Goal: Entertainment & Leisure: Browse casually

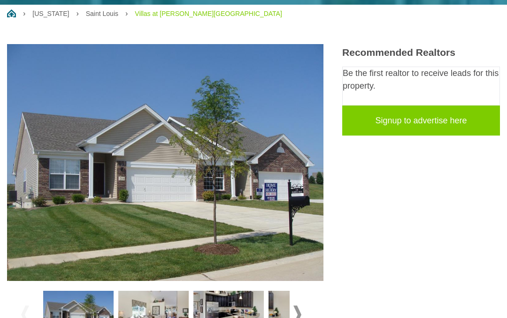
scroll to position [237, 0]
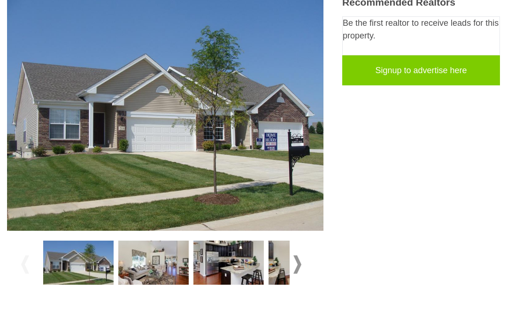
click at [85, 241] on img at bounding box center [78, 263] width 70 height 44
click at [189, 175] on img at bounding box center [165, 113] width 317 height 238
click at [289, 241] on img at bounding box center [304, 263] width 70 height 44
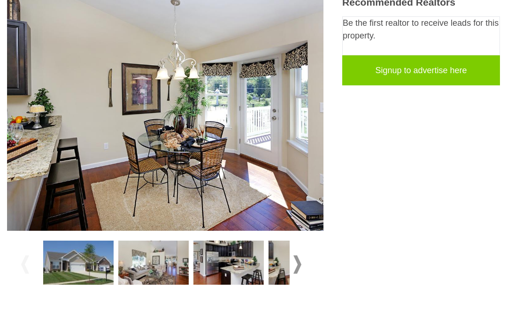
scroll to position [256, 0]
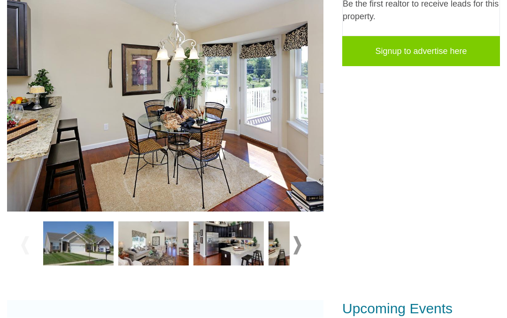
click at [294, 237] on span at bounding box center [298, 246] width 8 height 18
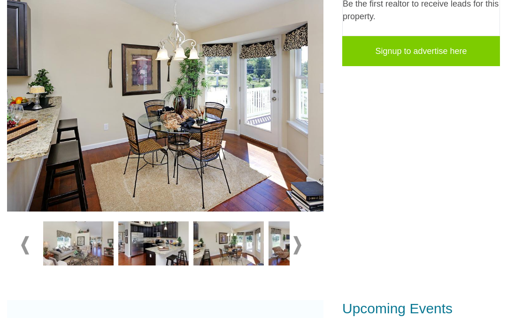
click at [300, 237] on span at bounding box center [298, 246] width 8 height 18
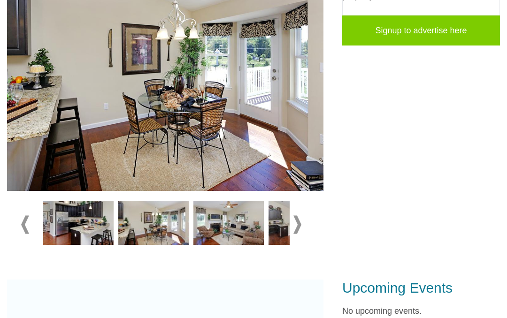
scroll to position [280, 0]
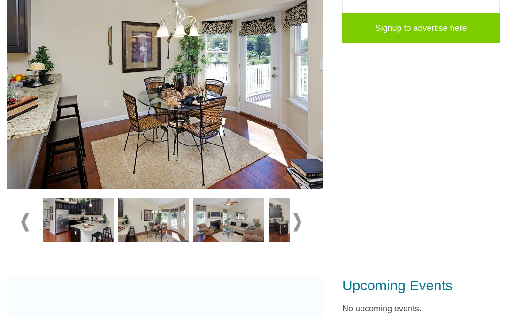
click at [38, 196] on div at bounding box center [165, 222] width 288 height 53
click at [29, 214] on span at bounding box center [25, 223] width 8 height 18
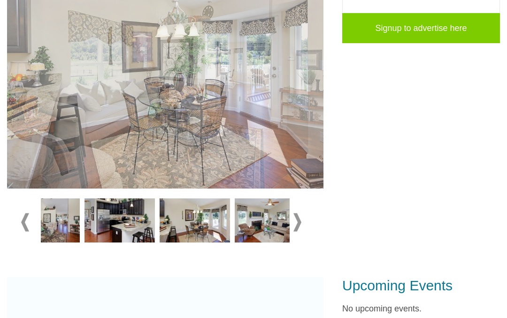
click at [34, 196] on div at bounding box center [165, 222] width 288 height 53
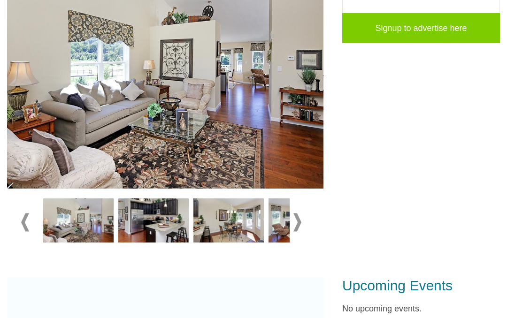
scroll to position [284, 0]
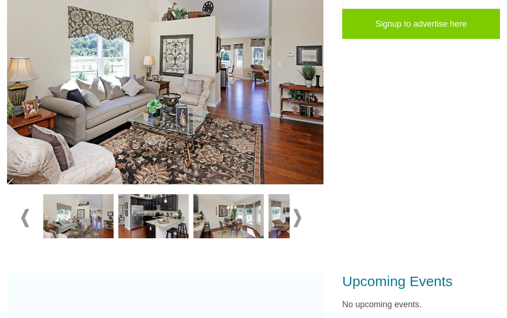
click at [28, 210] on span at bounding box center [25, 219] width 8 height 18
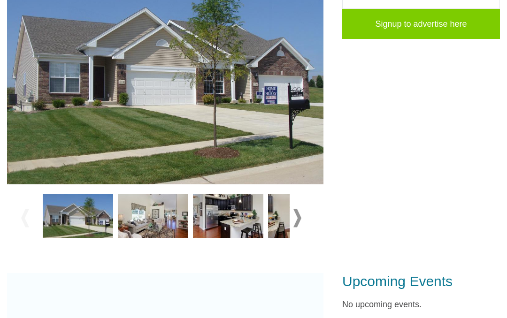
click at [27, 209] on span at bounding box center [25, 218] width 8 height 18
click at [167, 197] on img at bounding box center [153, 216] width 70 height 44
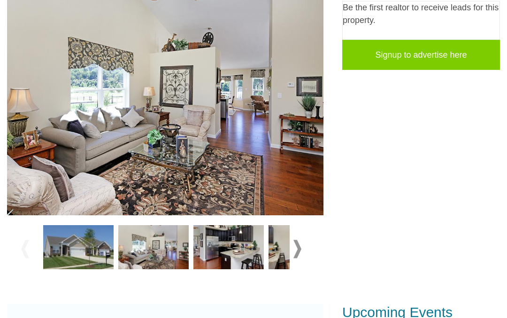
scroll to position [234, 0]
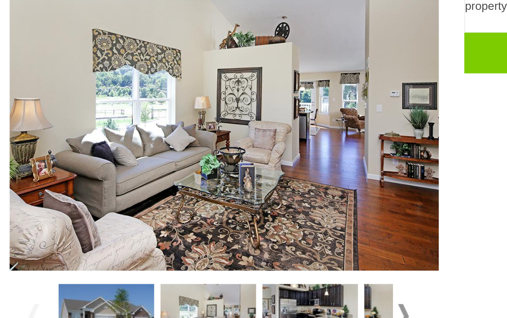
click at [217, 245] on img at bounding box center [229, 267] width 70 height 44
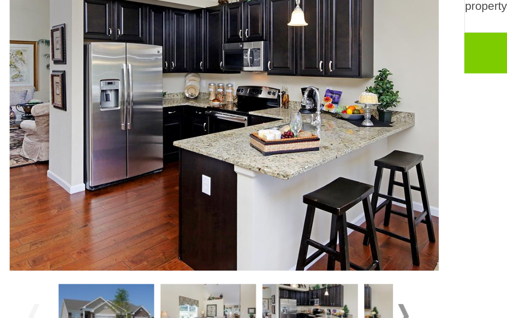
click at [279, 245] on img at bounding box center [304, 267] width 70 height 44
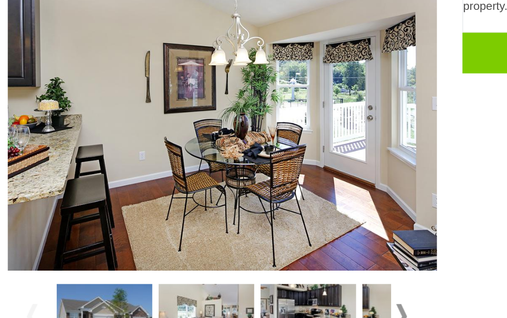
click at [298, 260] on span at bounding box center [298, 269] width 8 height 18
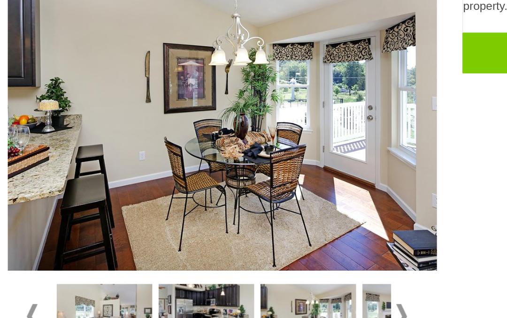
click at [228, 245] on img at bounding box center [229, 267] width 70 height 44
click at [241, 245] on img at bounding box center [229, 267] width 70 height 44
click at [280, 245] on img at bounding box center [304, 267] width 70 height 44
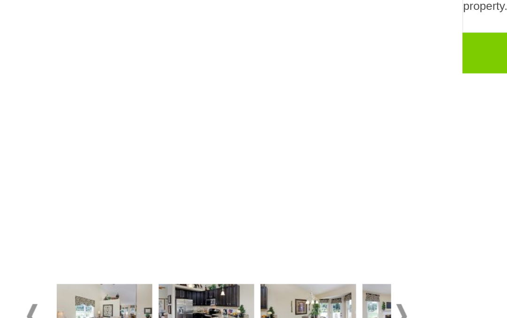
click at [298, 260] on span at bounding box center [298, 269] width 8 height 18
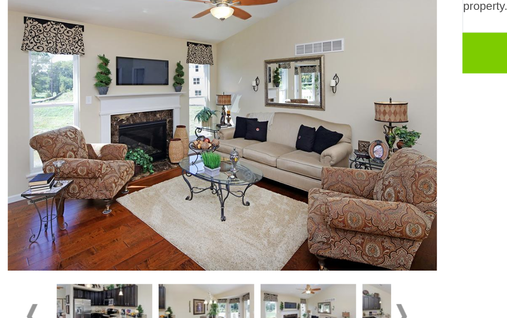
click at [294, 260] on span at bounding box center [298, 269] width 8 height 18
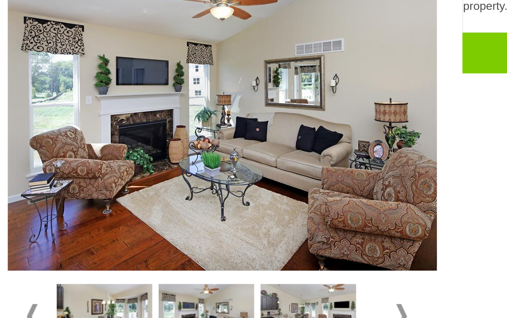
click at [235, 245] on img at bounding box center [229, 267] width 70 height 44
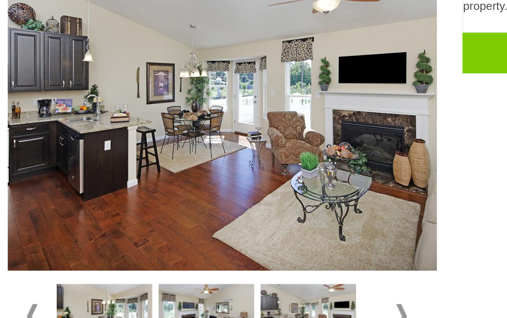
click at [295, 260] on span at bounding box center [298, 269] width 8 height 18
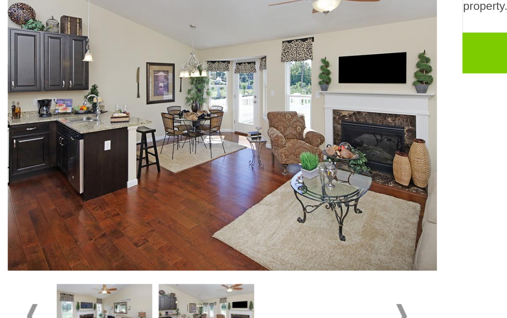
click at [294, 260] on span at bounding box center [298, 269] width 8 height 18
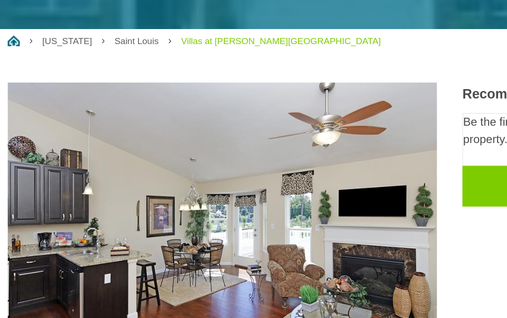
scroll to position [142, 0]
